Goal: Task Accomplishment & Management: Complete application form

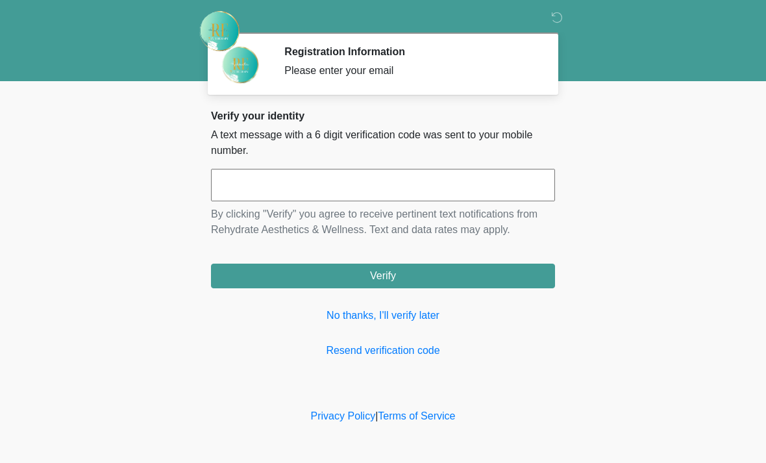
click at [462, 188] on input "text" at bounding box center [383, 185] width 344 height 32
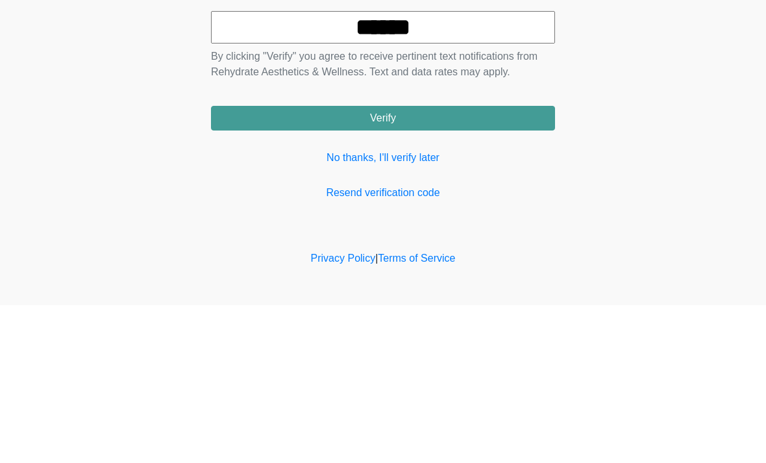
type input "******"
click at [445, 264] on button "Verify" at bounding box center [383, 276] width 344 height 25
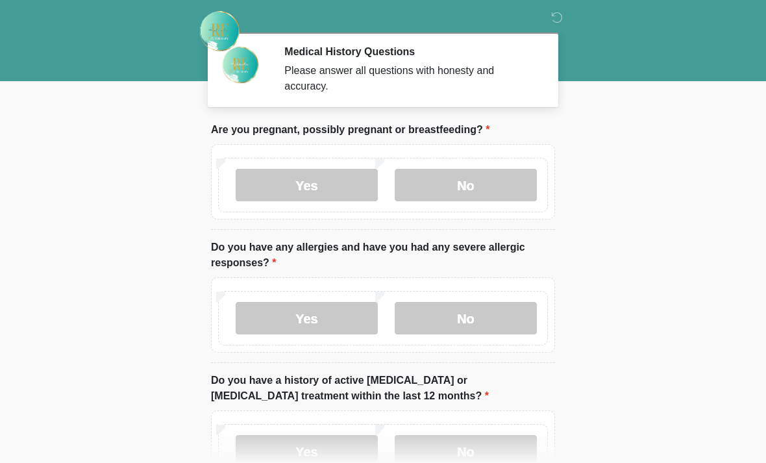
click at [511, 181] on label "No" at bounding box center [466, 185] width 142 height 32
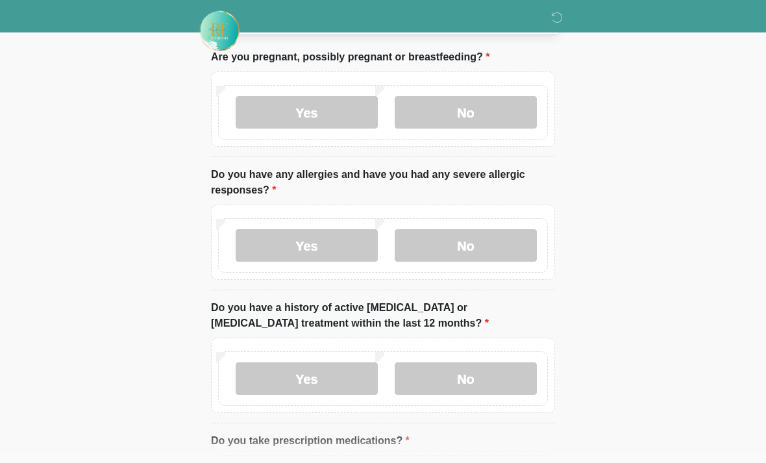
click at [503, 261] on label "No" at bounding box center [466, 246] width 142 height 32
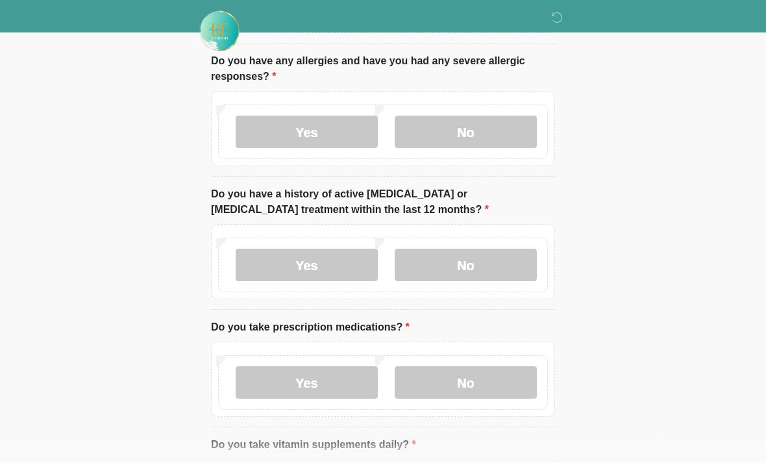
click at [497, 265] on label "No" at bounding box center [466, 265] width 142 height 32
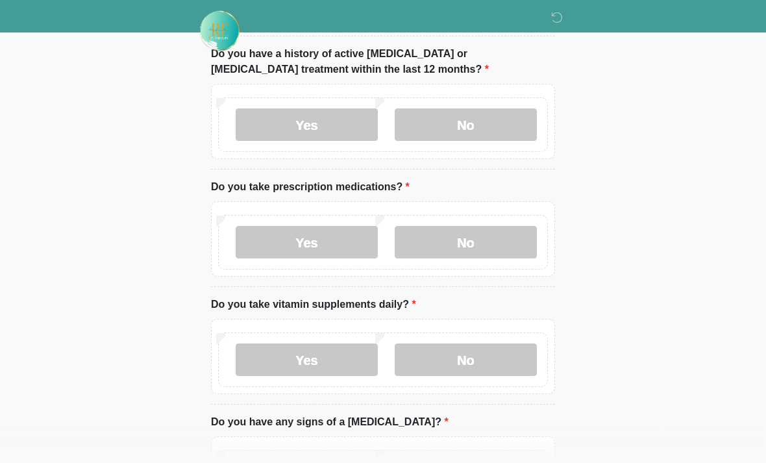
scroll to position [328, 0]
click at [302, 245] on label "Yes" at bounding box center [307, 241] width 142 height 32
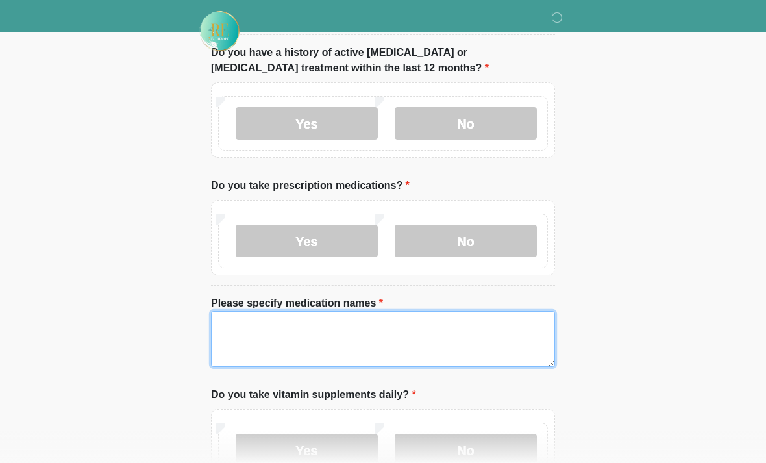
click at [417, 347] on textarea "Please specify medication names" at bounding box center [383, 339] width 344 height 56
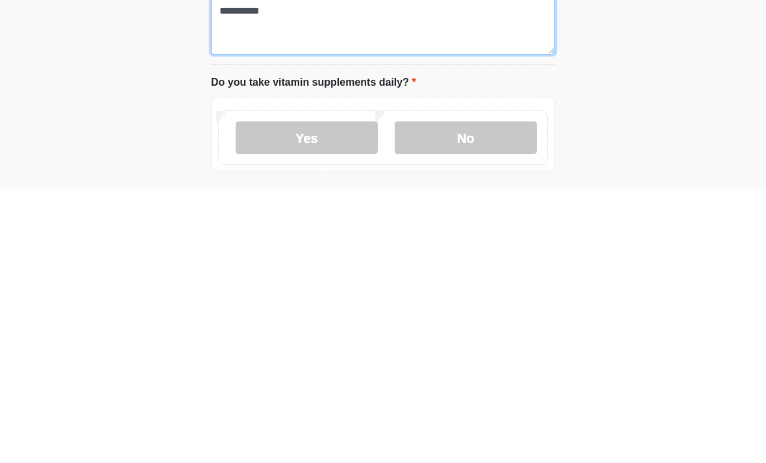
type textarea "*********"
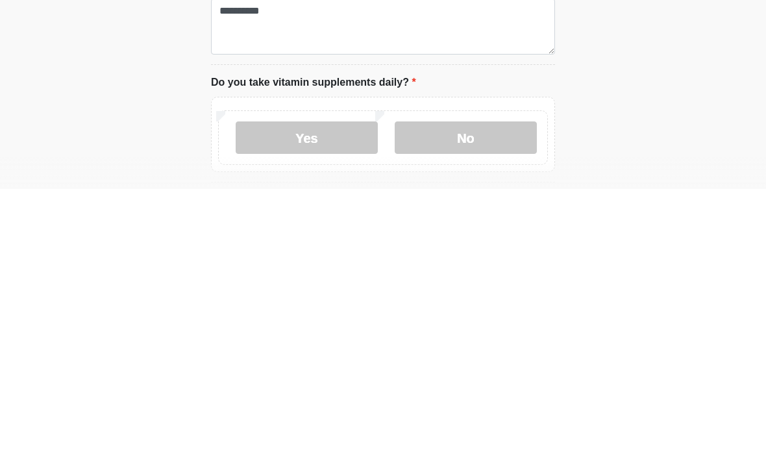
click at [319, 395] on label "Yes" at bounding box center [307, 411] width 142 height 32
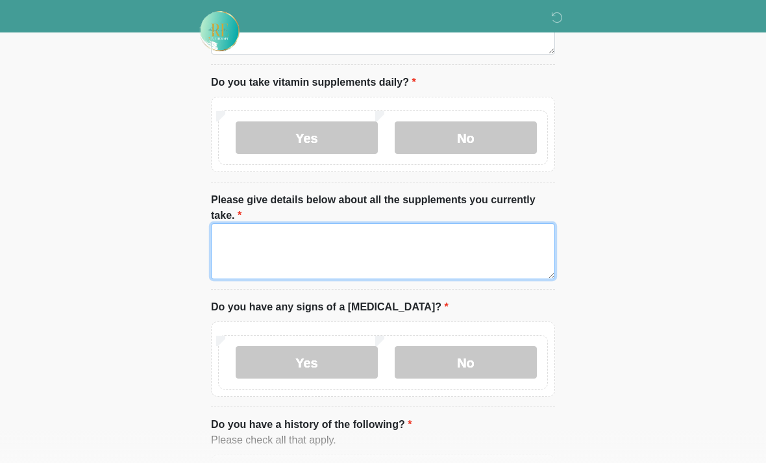
click at [451, 251] on textarea "Please give details below about all the supplements you currently take." at bounding box center [383, 251] width 344 height 56
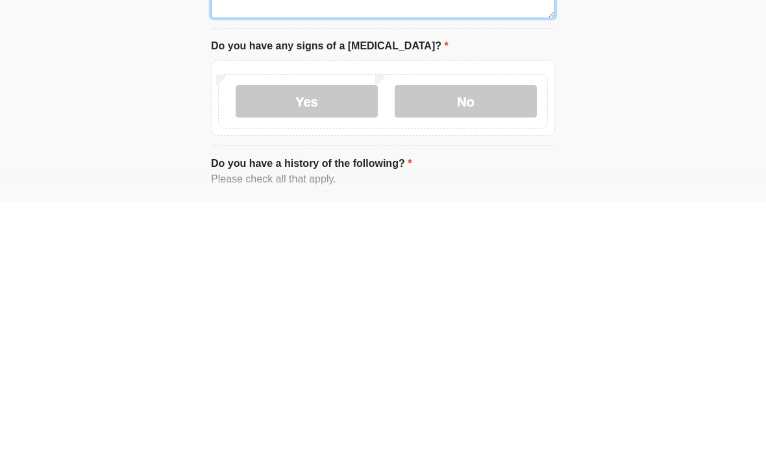
type textarea "**********"
click at [510, 346] on label "No" at bounding box center [466, 362] width 142 height 32
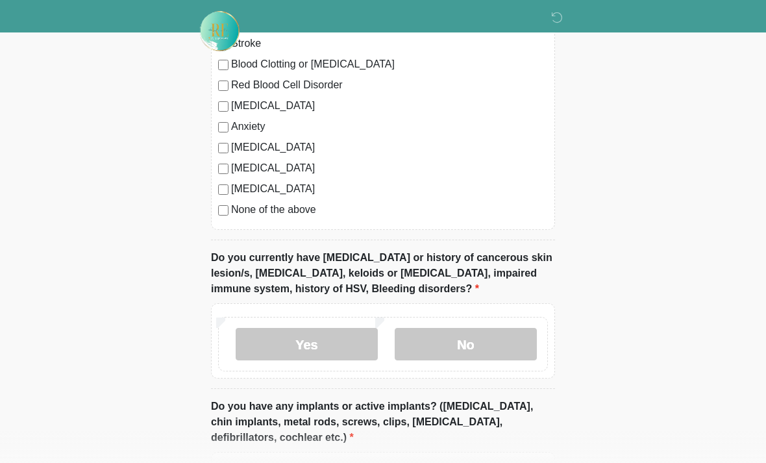
scroll to position [1134, 0]
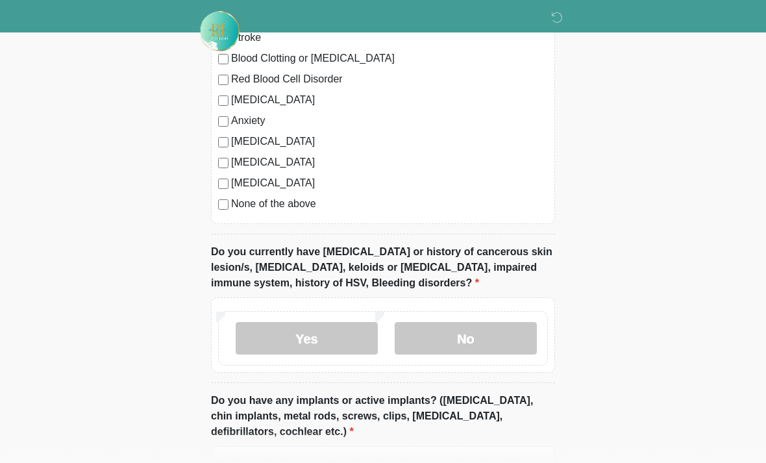
click at [480, 351] on label "No" at bounding box center [466, 338] width 142 height 32
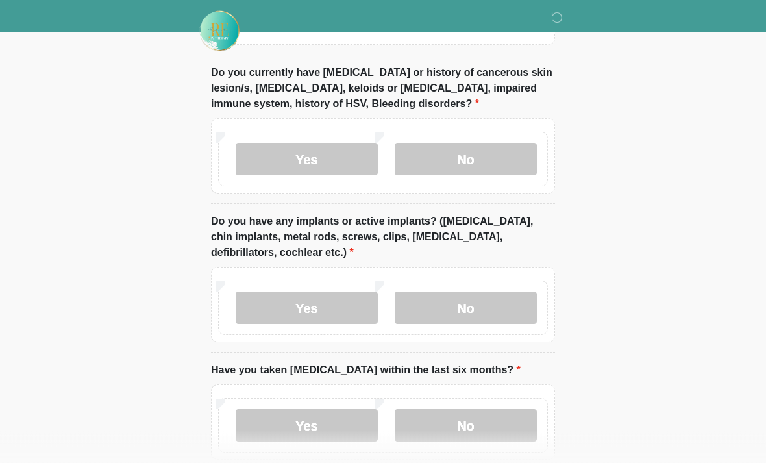
click at [514, 310] on label "No" at bounding box center [466, 308] width 142 height 32
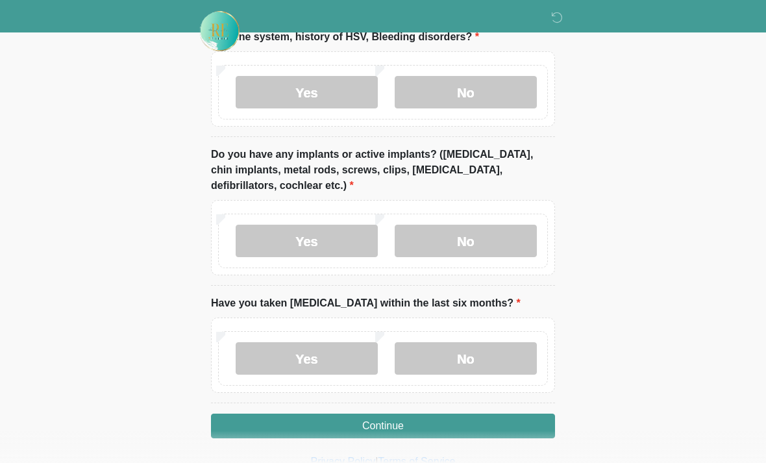
click at [494, 356] on label "No" at bounding box center [466, 358] width 142 height 32
click at [437, 429] on button "Continue" at bounding box center [383, 426] width 344 height 25
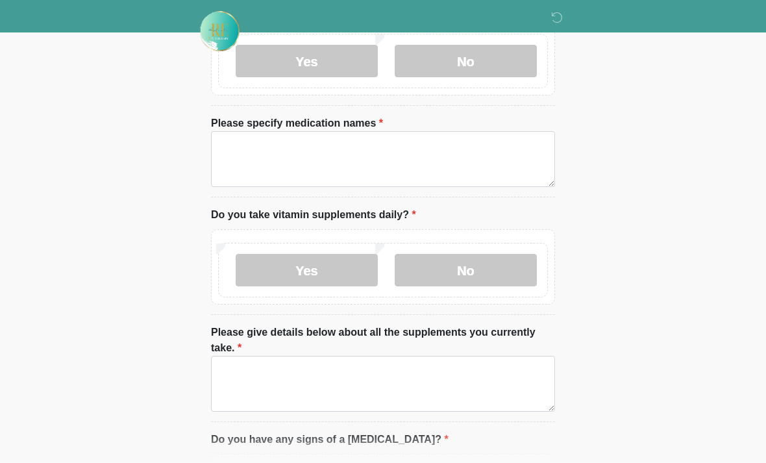
scroll to position [0, 0]
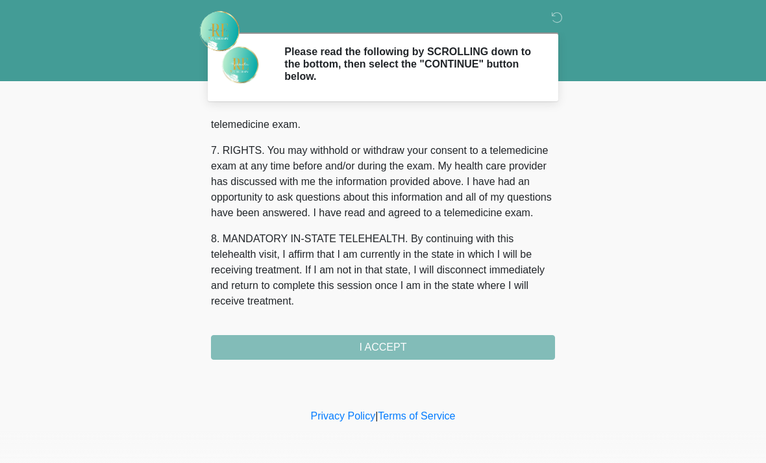
click at [443, 353] on div "1. PURPOSE. The purpose of this form is to obtain your consent for a telemedici…" at bounding box center [383, 237] width 344 height 243
click at [446, 353] on button "I ACCEPT" at bounding box center [383, 347] width 344 height 25
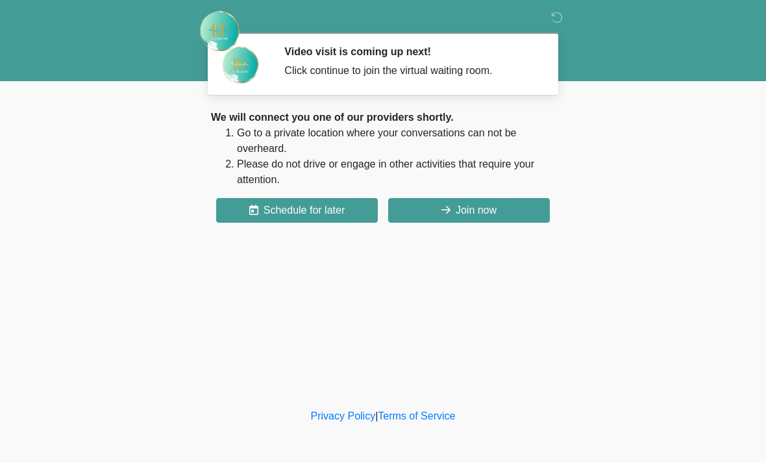
click at [484, 216] on button "Join now" at bounding box center [469, 210] width 162 height 25
